Goal: Task Accomplishment & Management: Use online tool/utility

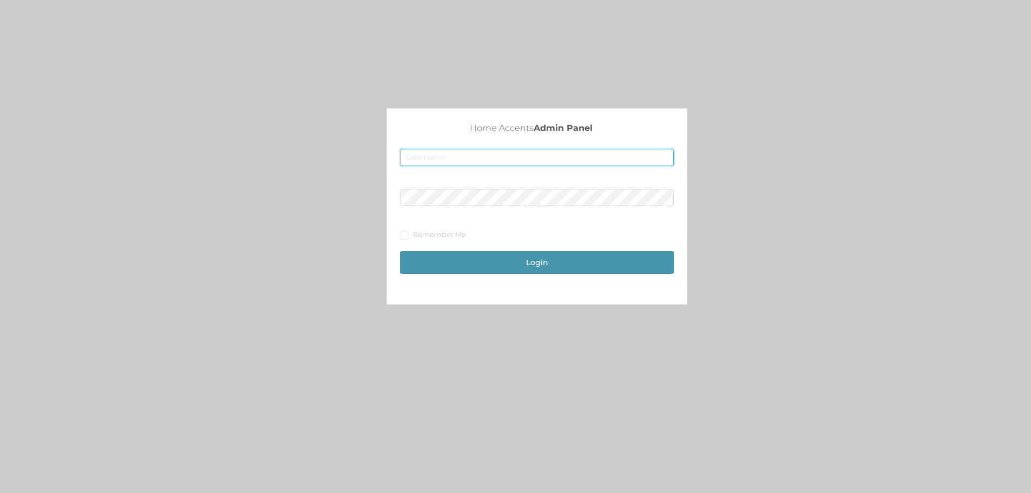
type input "[EMAIL_ADDRESS][DOMAIN_NAME]"
click at [477, 261] on button "Login" at bounding box center [537, 262] width 274 height 23
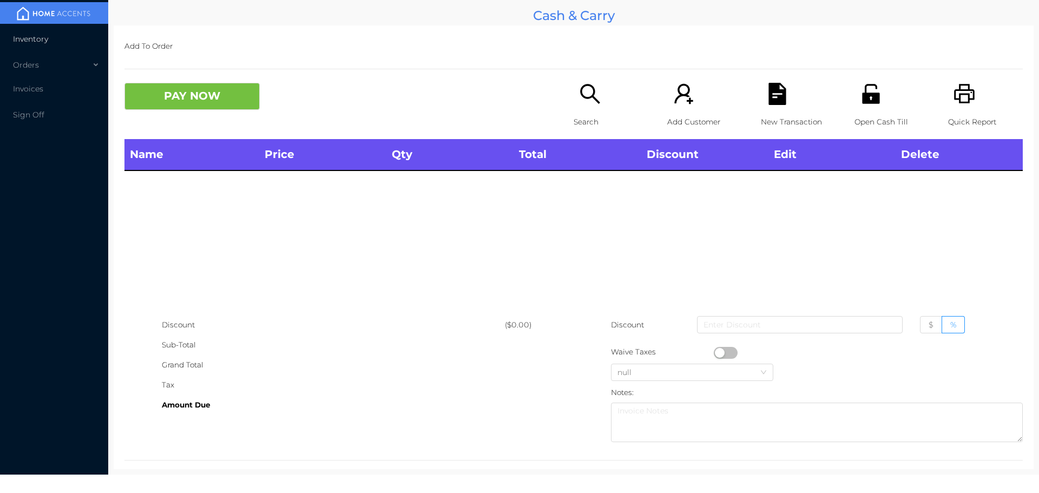
click at [31, 38] on span "Inventory" at bounding box center [30, 39] width 35 height 10
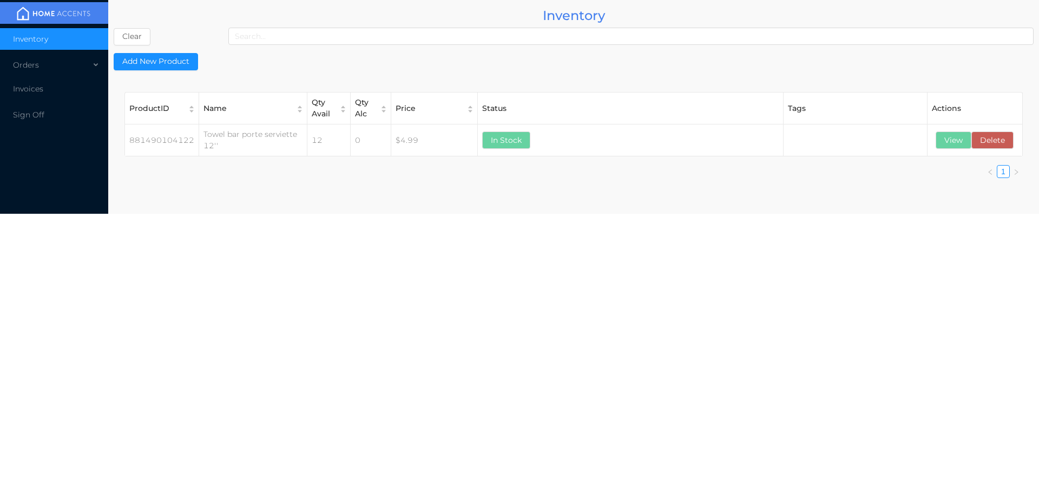
click at [952, 141] on button "View" at bounding box center [954, 139] width 36 height 17
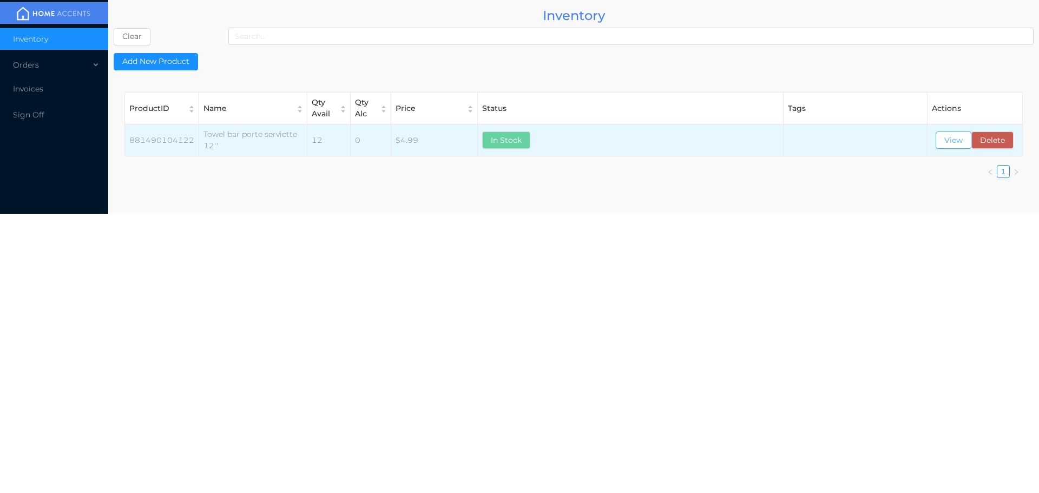
click at [953, 145] on button "View" at bounding box center [954, 139] width 36 height 17
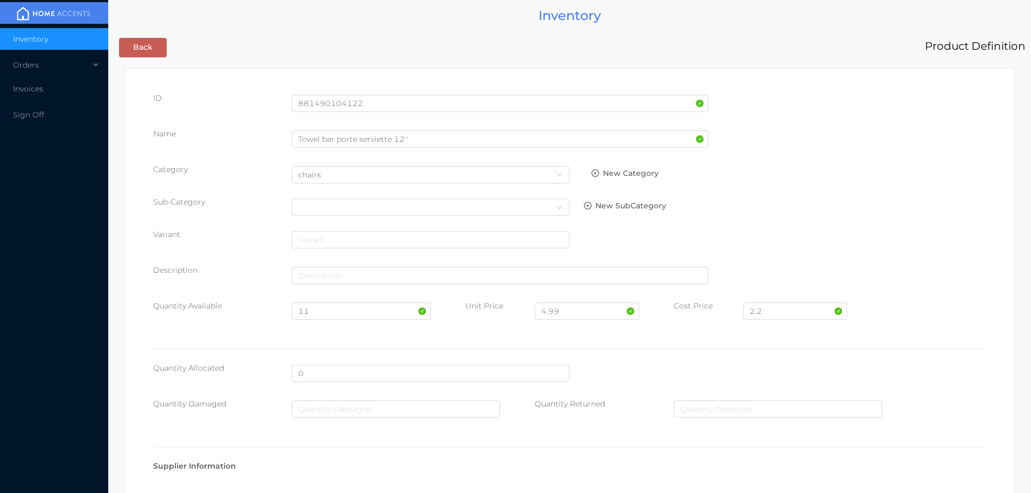
click at [156, 44] on button "Back" at bounding box center [143, 47] width 48 height 19
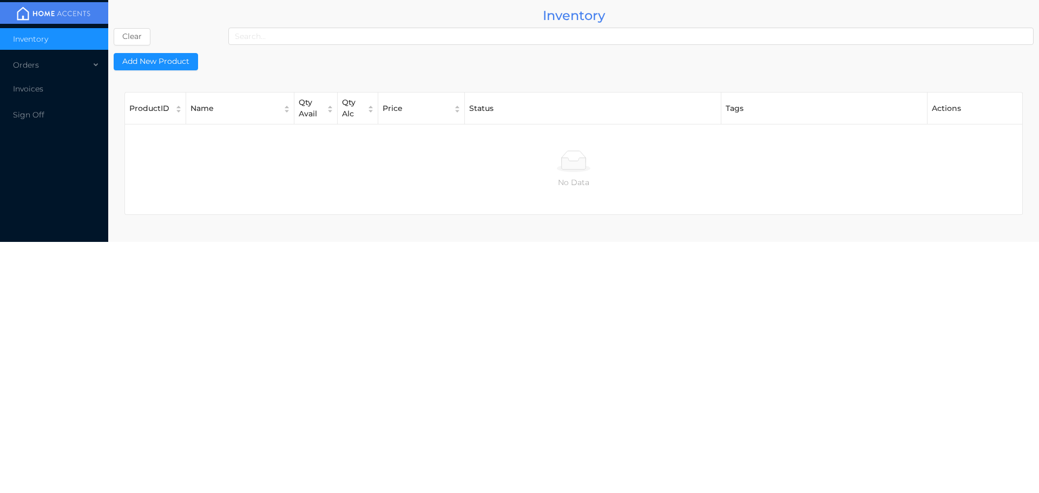
click at [131, 42] on button "Clear" at bounding box center [132, 36] width 37 height 17
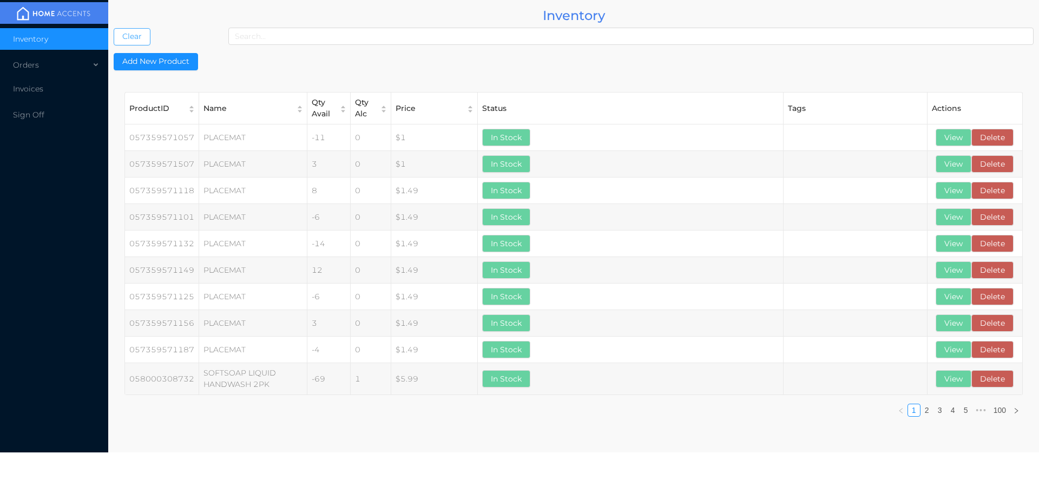
click at [114, 28] on button "Clear" at bounding box center [132, 36] width 37 height 17
